Goal: Find specific page/section: Find specific page/section

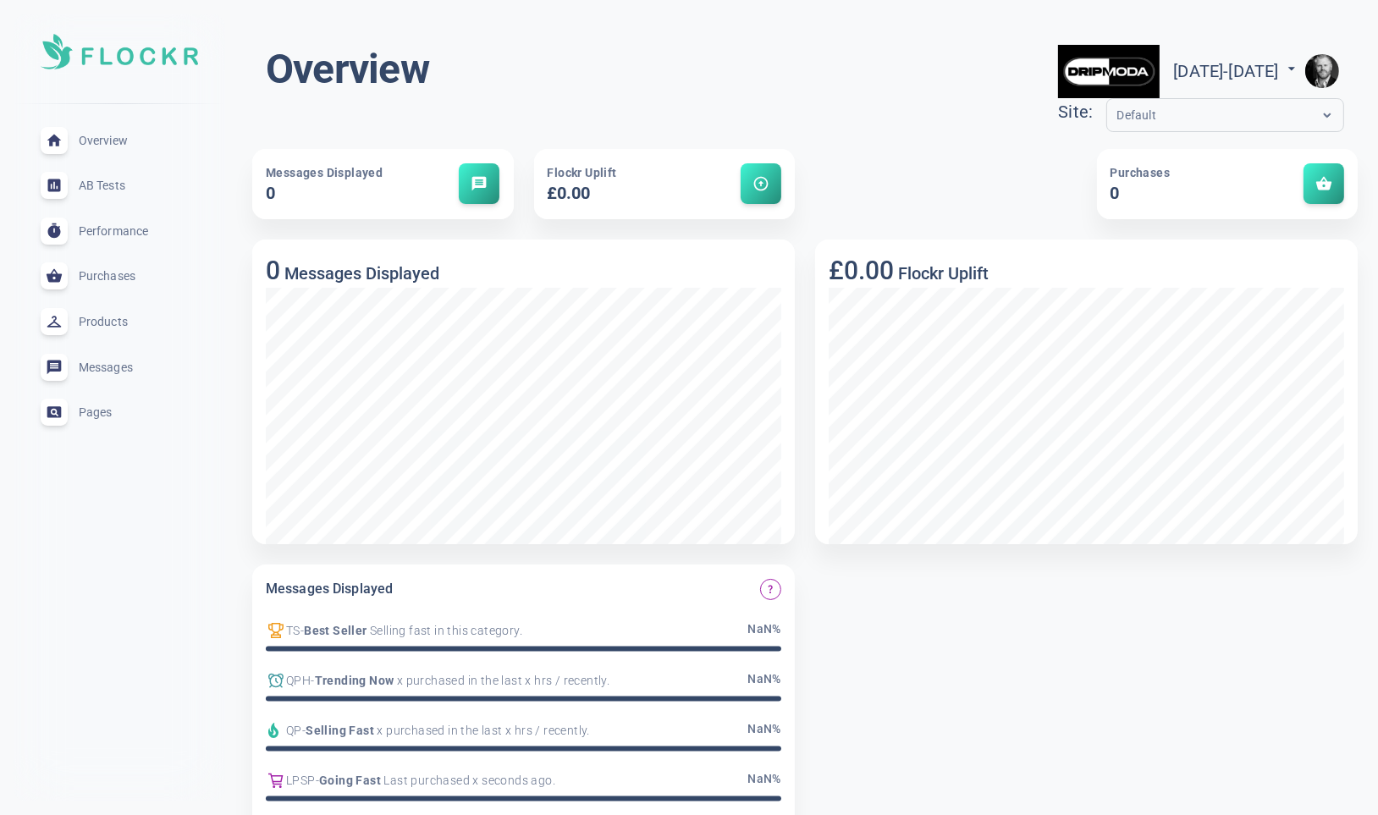
click at [1247, 71] on span "[DATE] - [DATE]" at bounding box center [1236, 71] width 127 height 20
select select "7"
select select "2025"
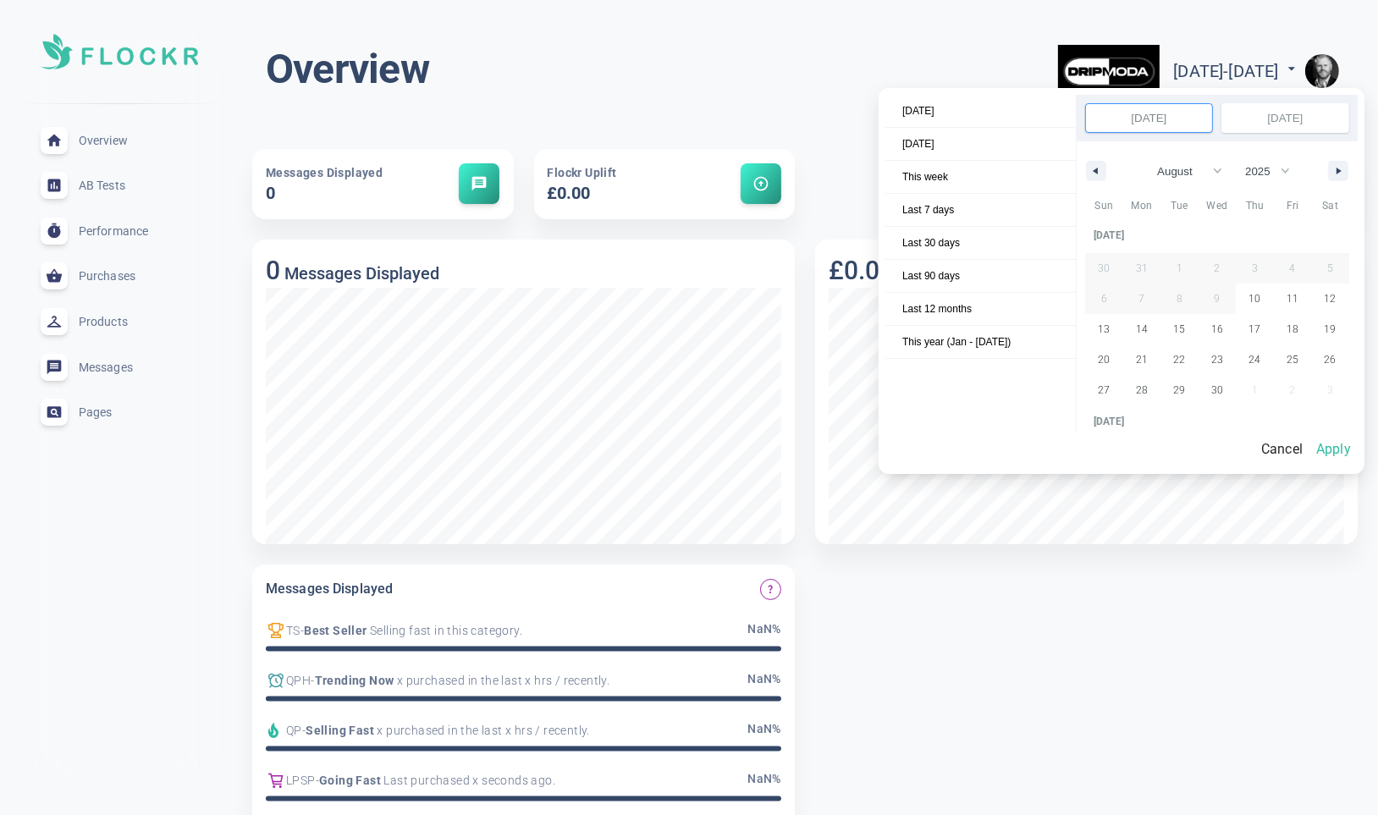
scroll to position [231872, 0]
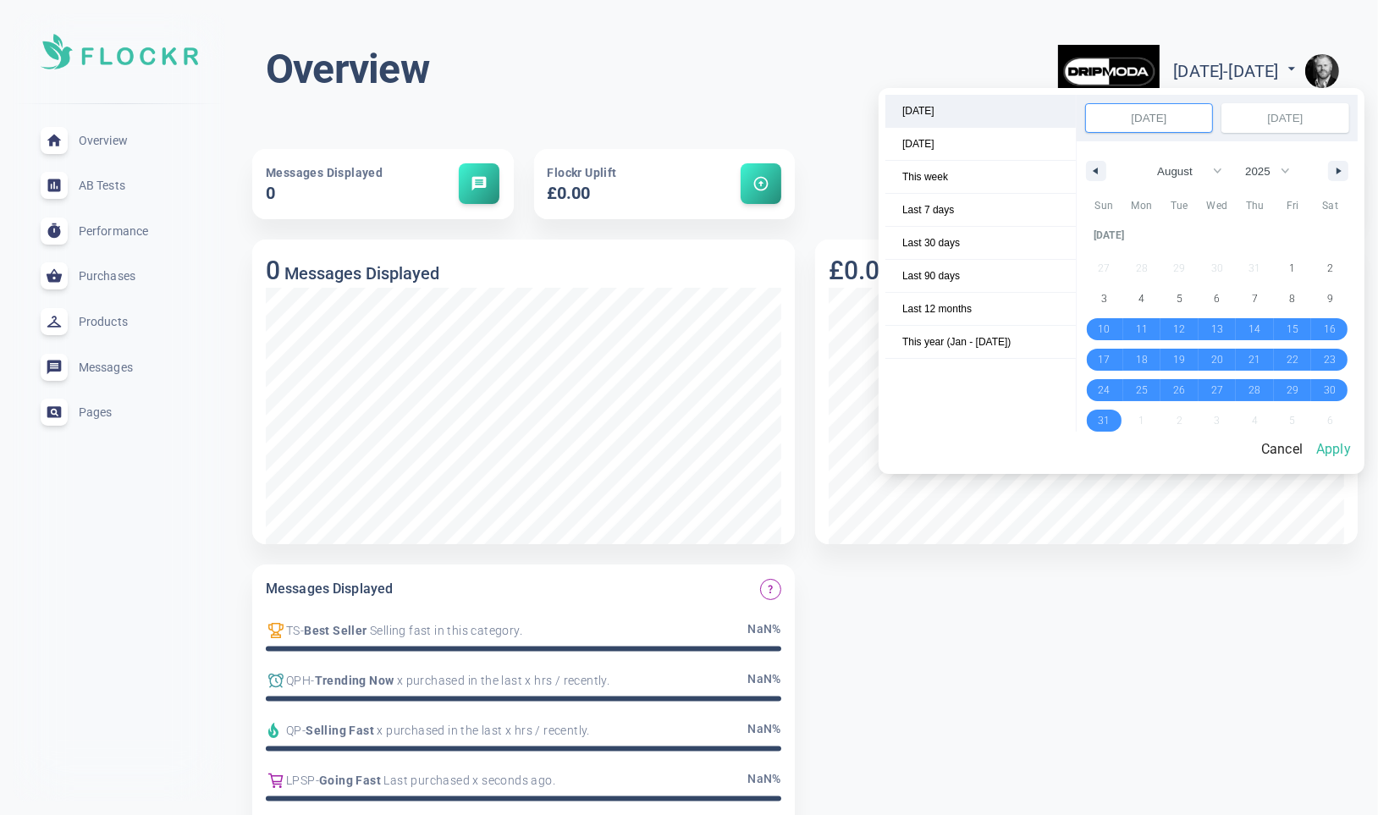
click at [954, 112] on span "[DATE]" at bounding box center [980, 111] width 190 height 32
select select "8"
select select "2025"
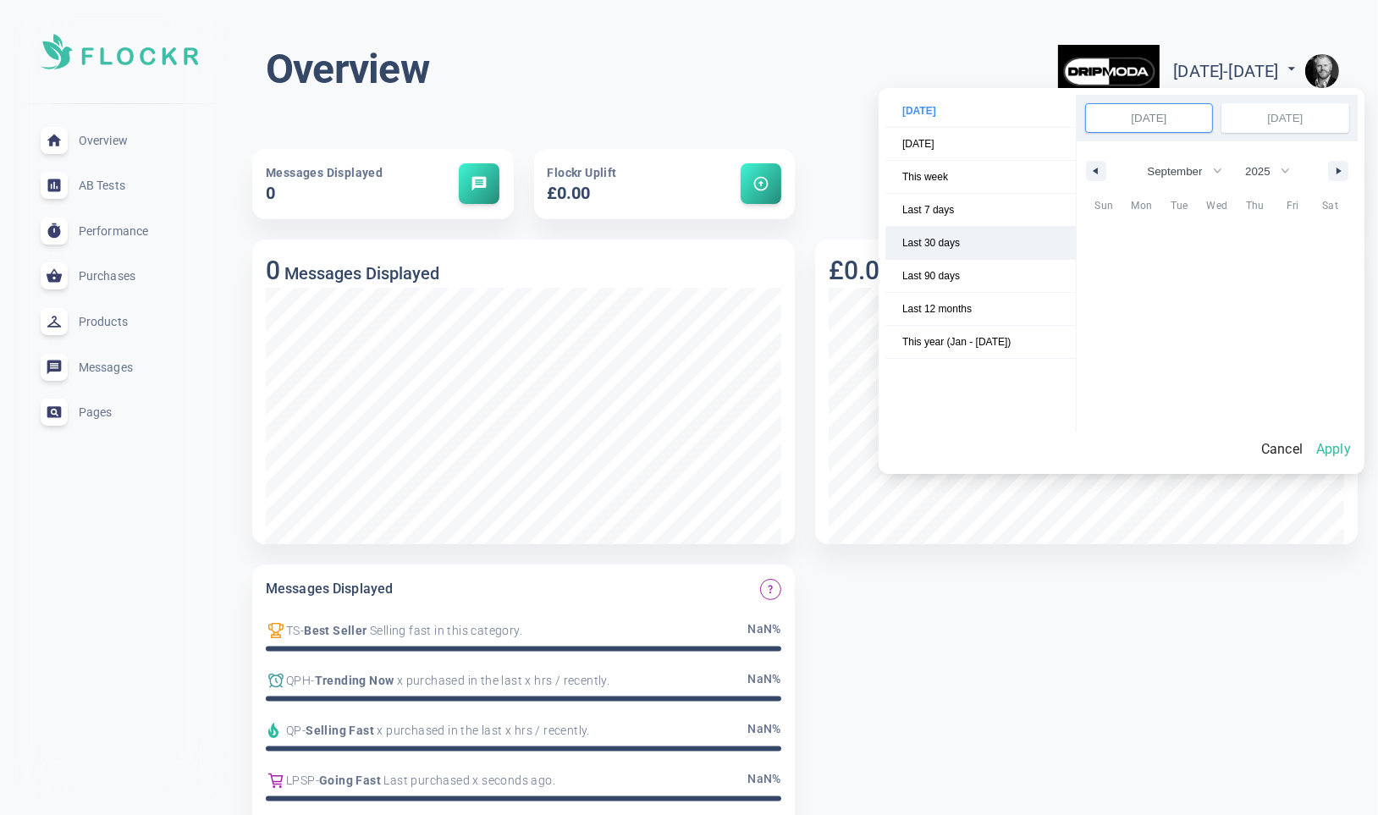
scroll to position [232092, 0]
click at [1331, 442] on button "Apply" at bounding box center [1333, 450] width 48 height 36
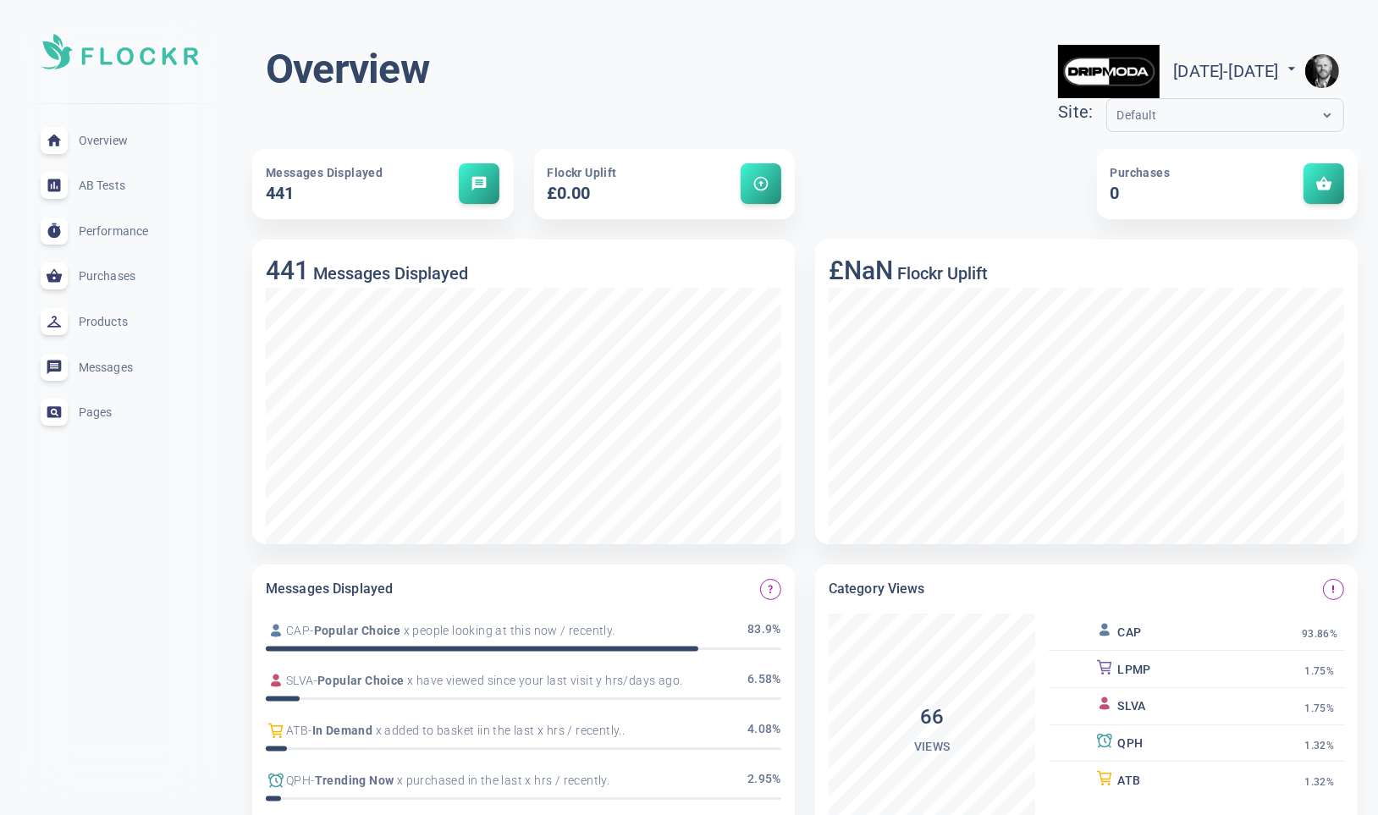
click at [116, 322] on span "Products" at bounding box center [140, 322] width 122 height 0
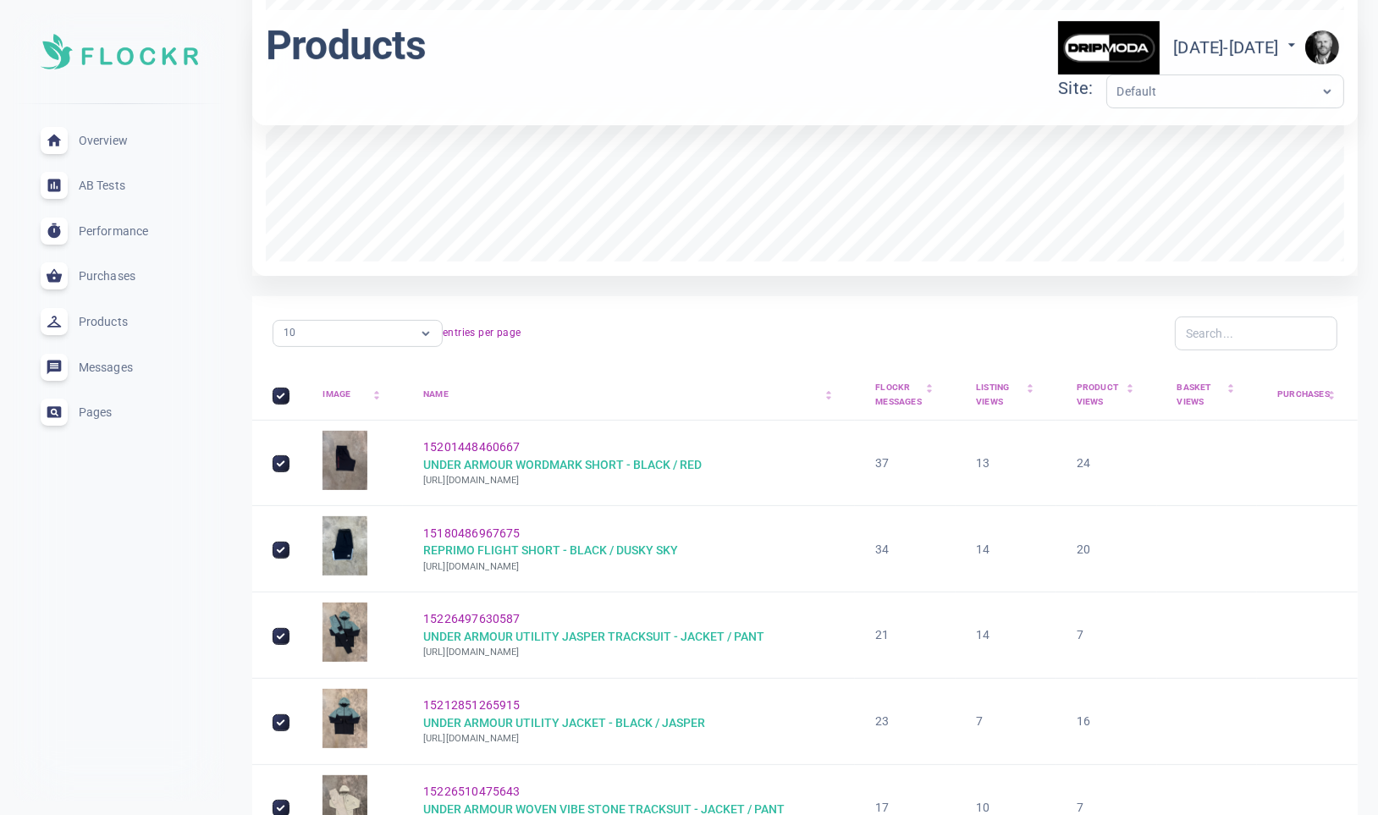
scroll to position [598, 0]
